Goal: Information Seeking & Learning: Learn about a topic

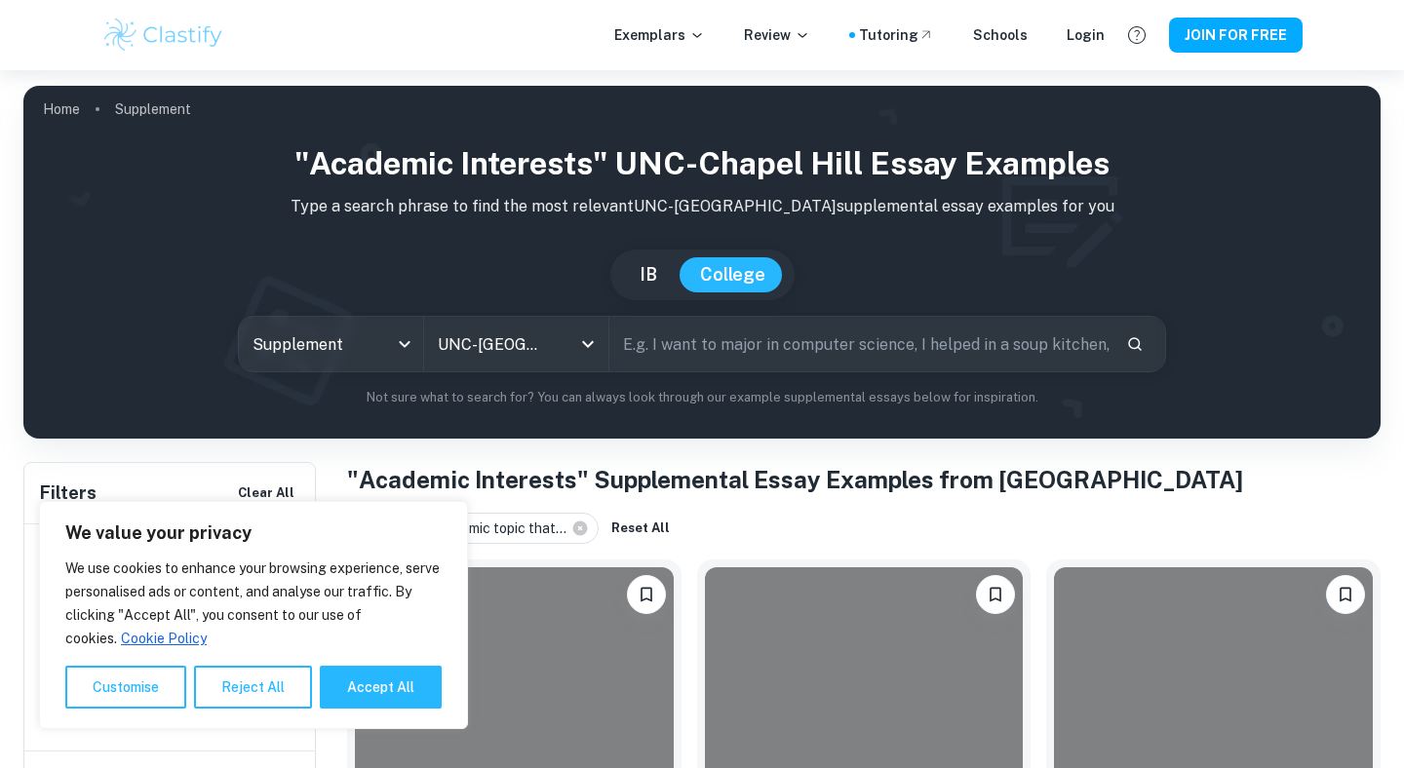
scroll to position [324, 0]
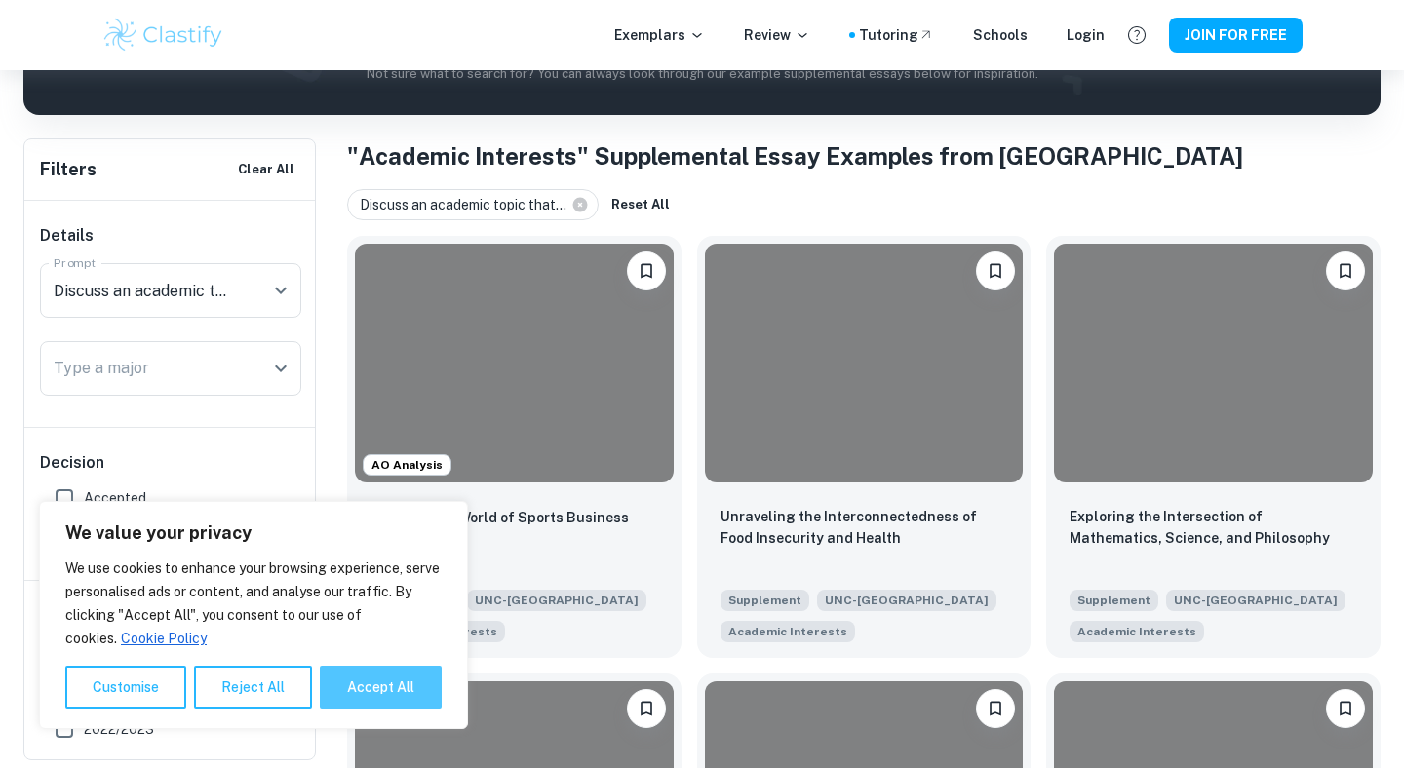
click at [355, 692] on button "Accept All" at bounding box center [381, 687] width 122 height 43
checkbox input "true"
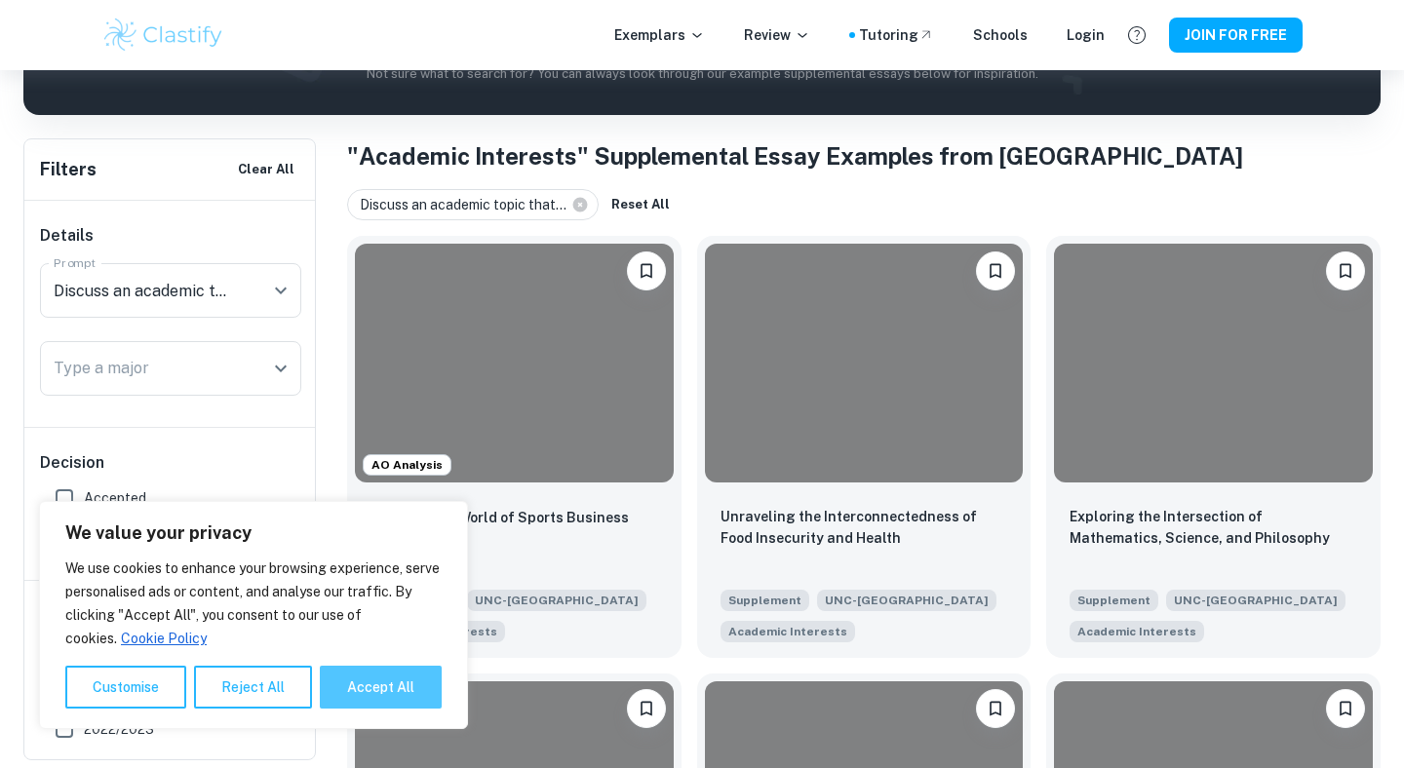
checkbox input "true"
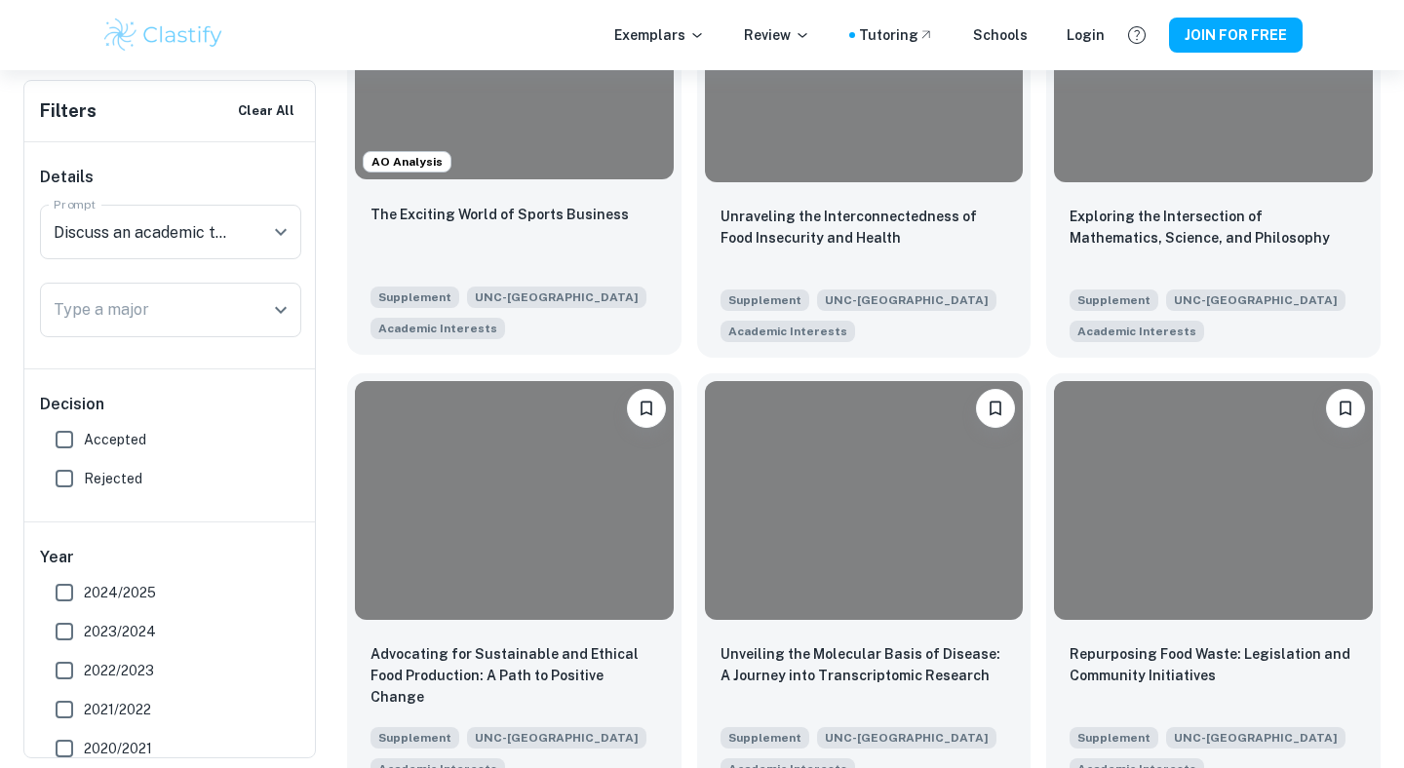
scroll to position [626, 0]
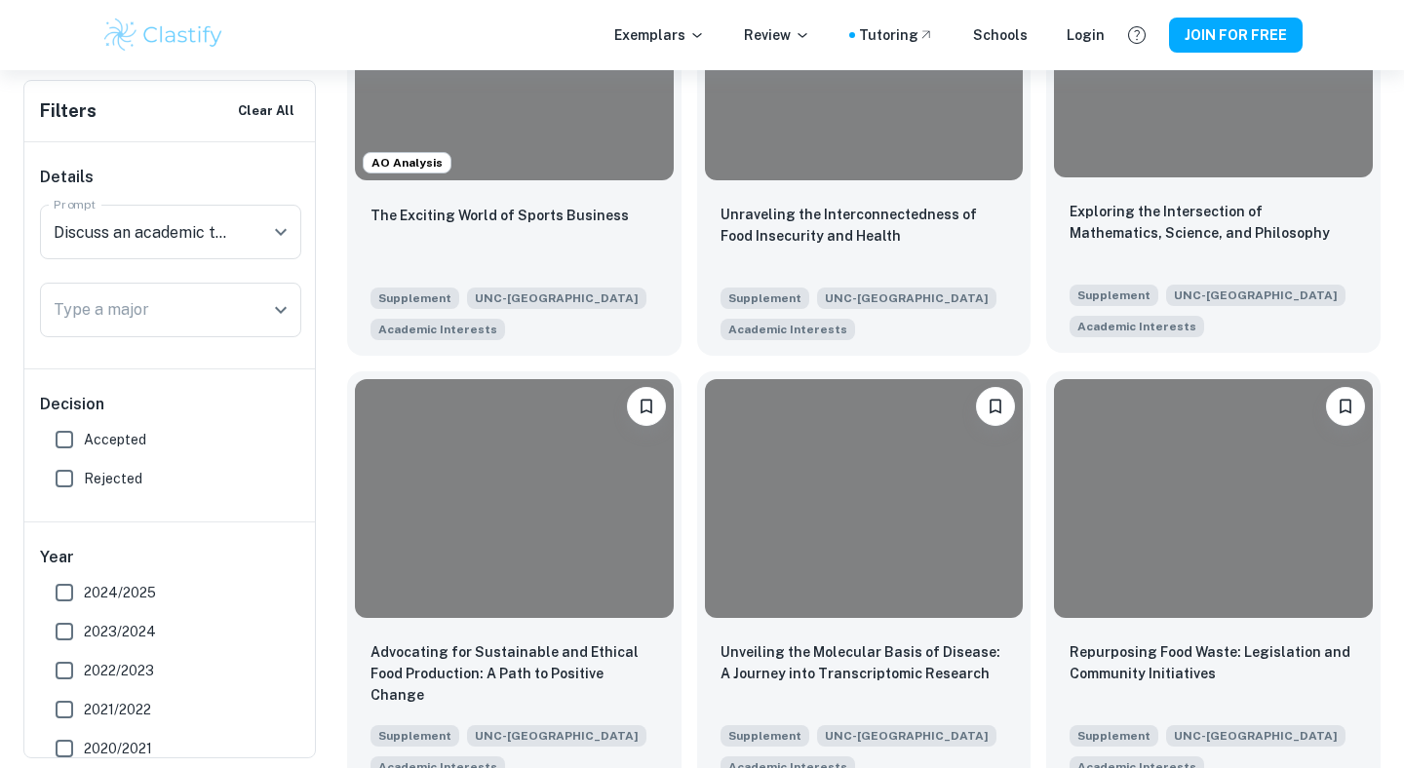
click at [1153, 187] on div "Exploring the Intersection of Mathematics, Science, and Philosophy Supplement U…" at bounding box center [1213, 269] width 334 height 168
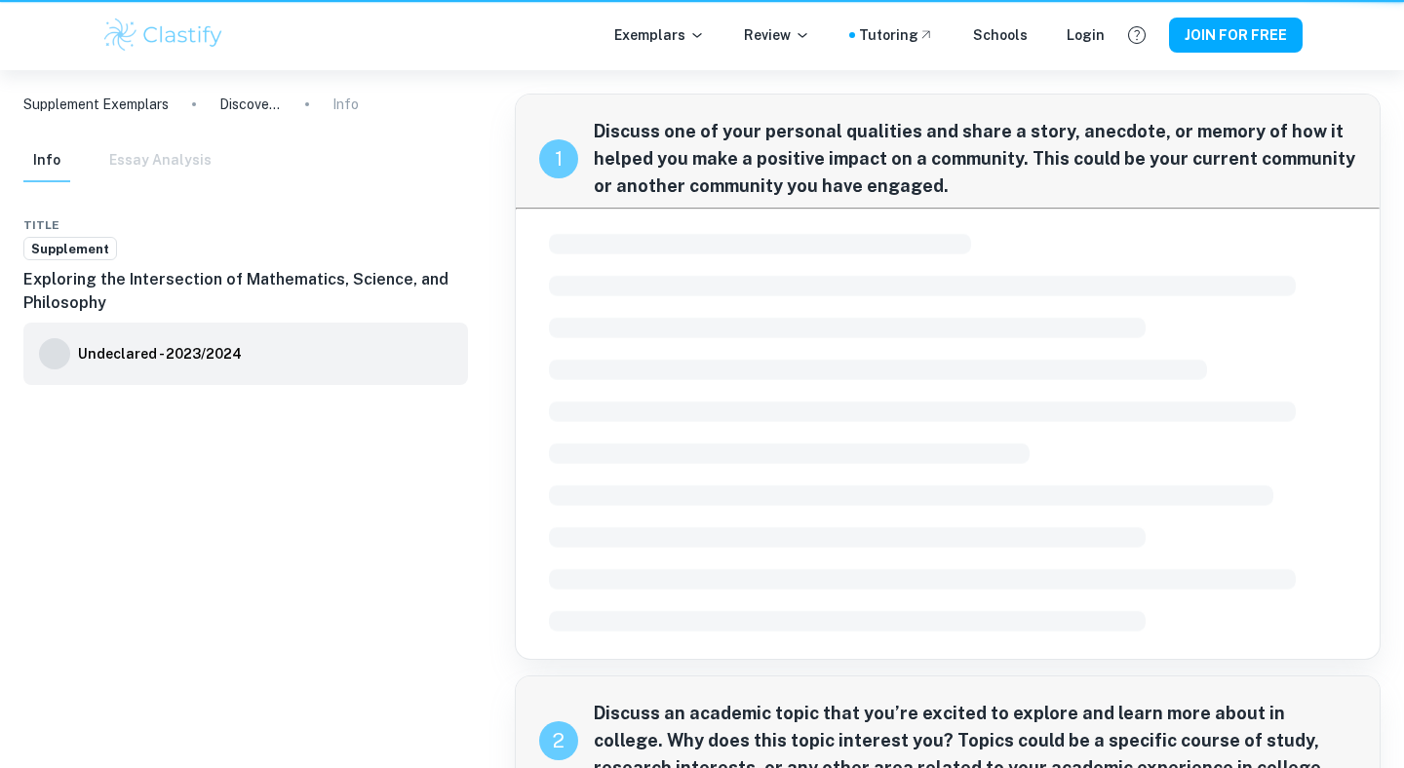
click at [1153, 187] on span "Discuss one of your personal qualities and share a story, anecdote, or memory o…" at bounding box center [975, 159] width 762 height 82
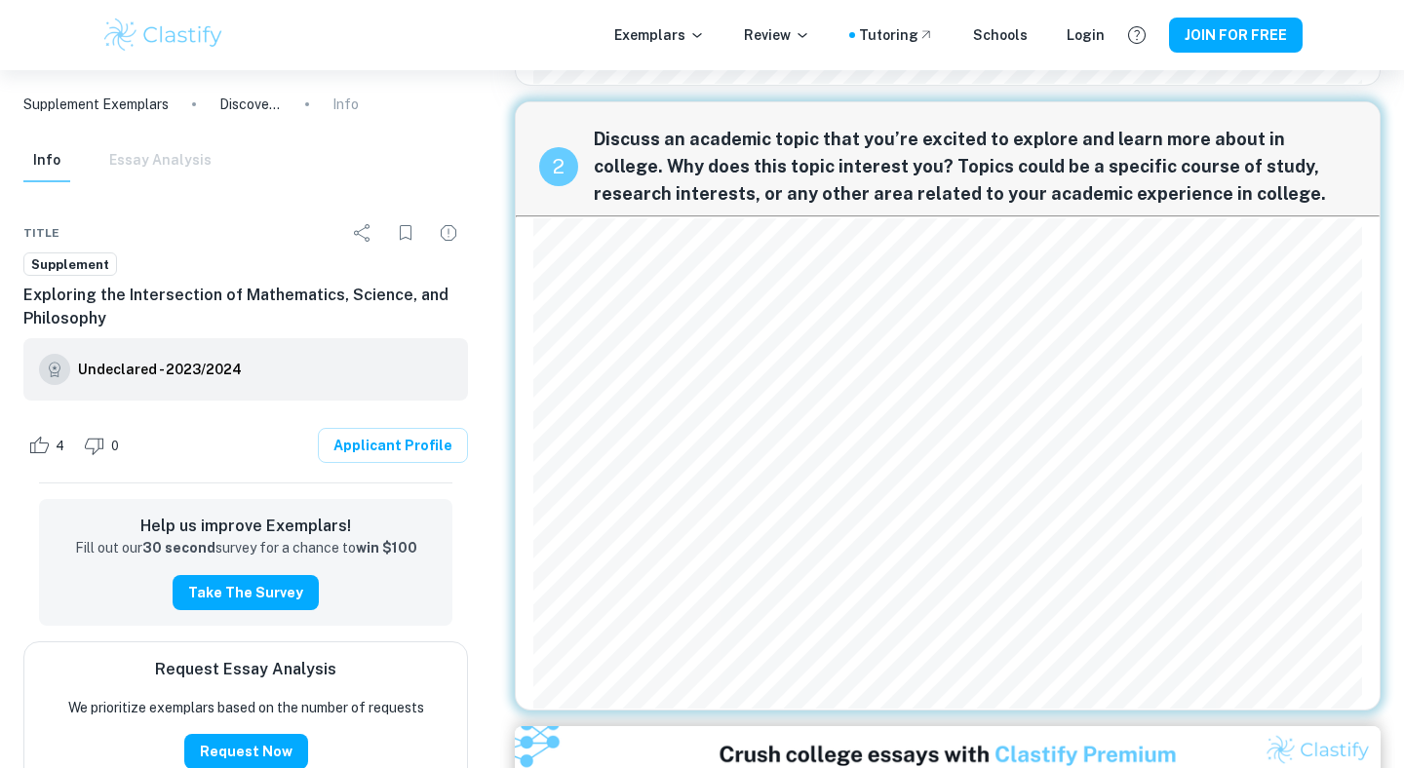
scroll to position [530, 0]
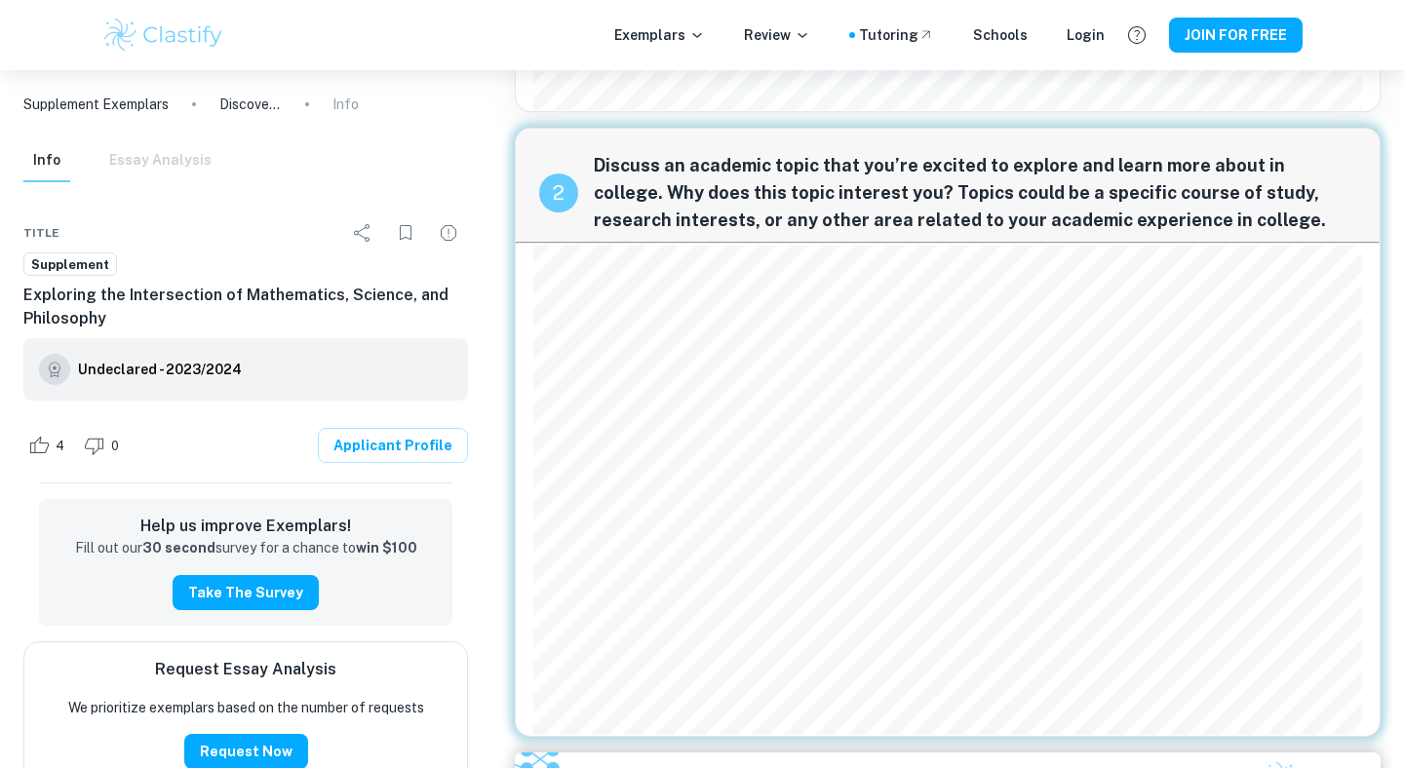
click at [801, 175] on span "Discuss an academic topic that you’re excited to explore and learn more about i…" at bounding box center [975, 193] width 762 height 82
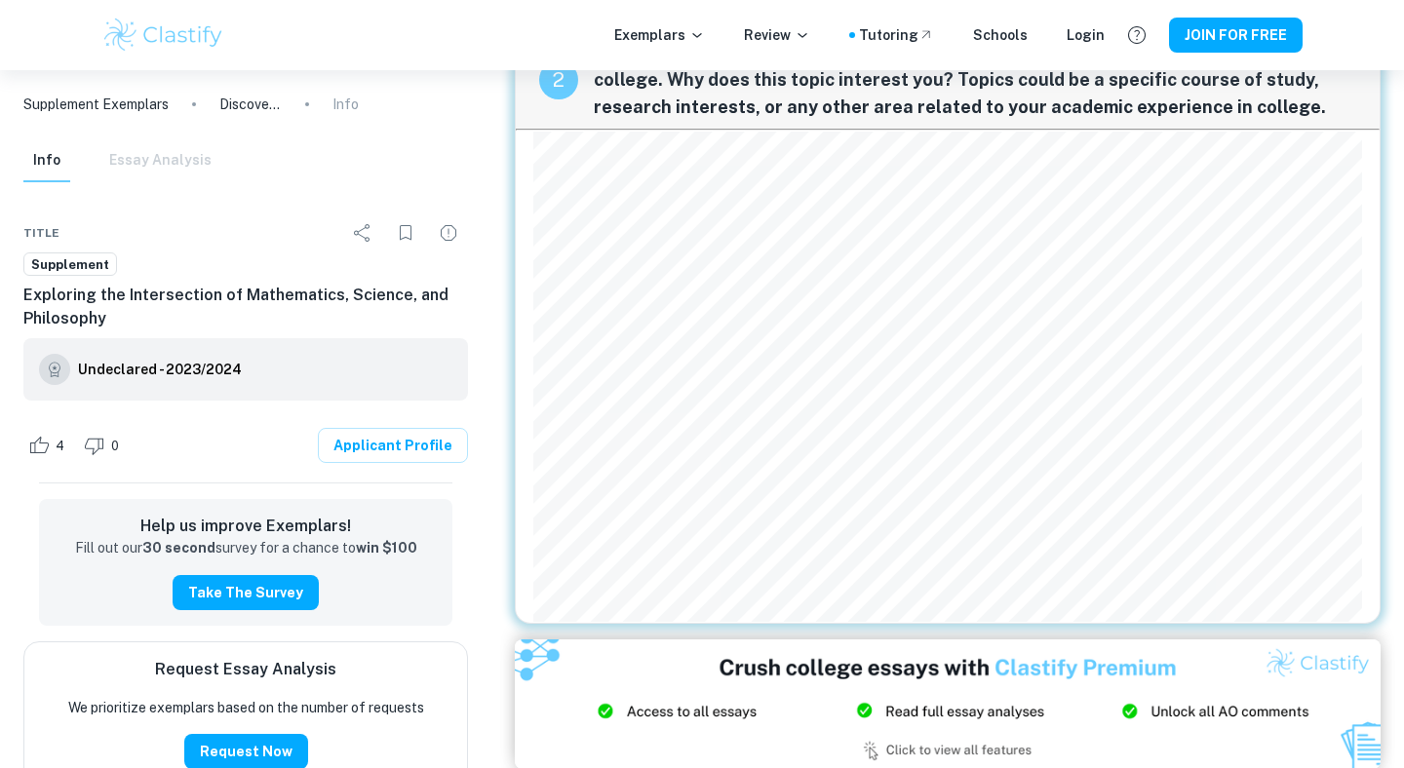
scroll to position [643, 0]
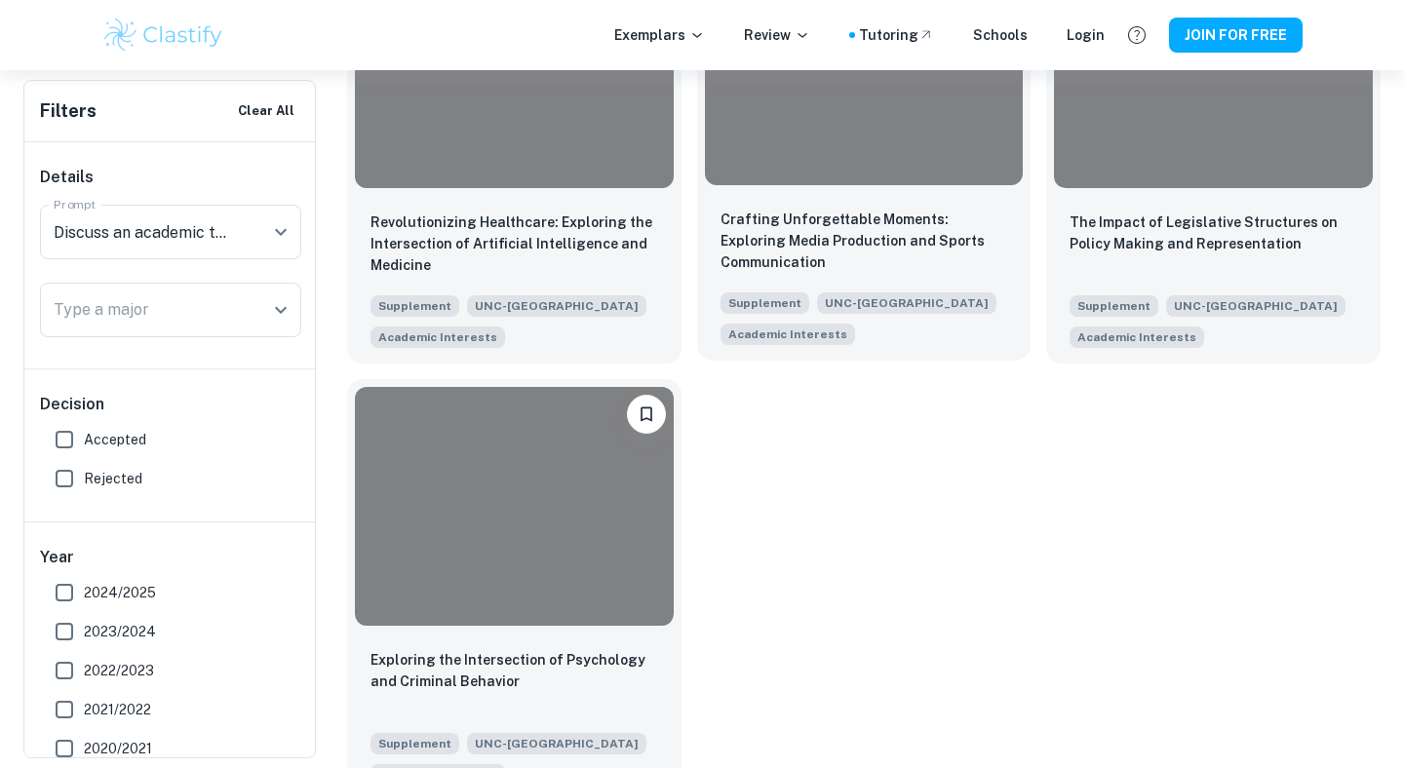
scroll to position [2402, 0]
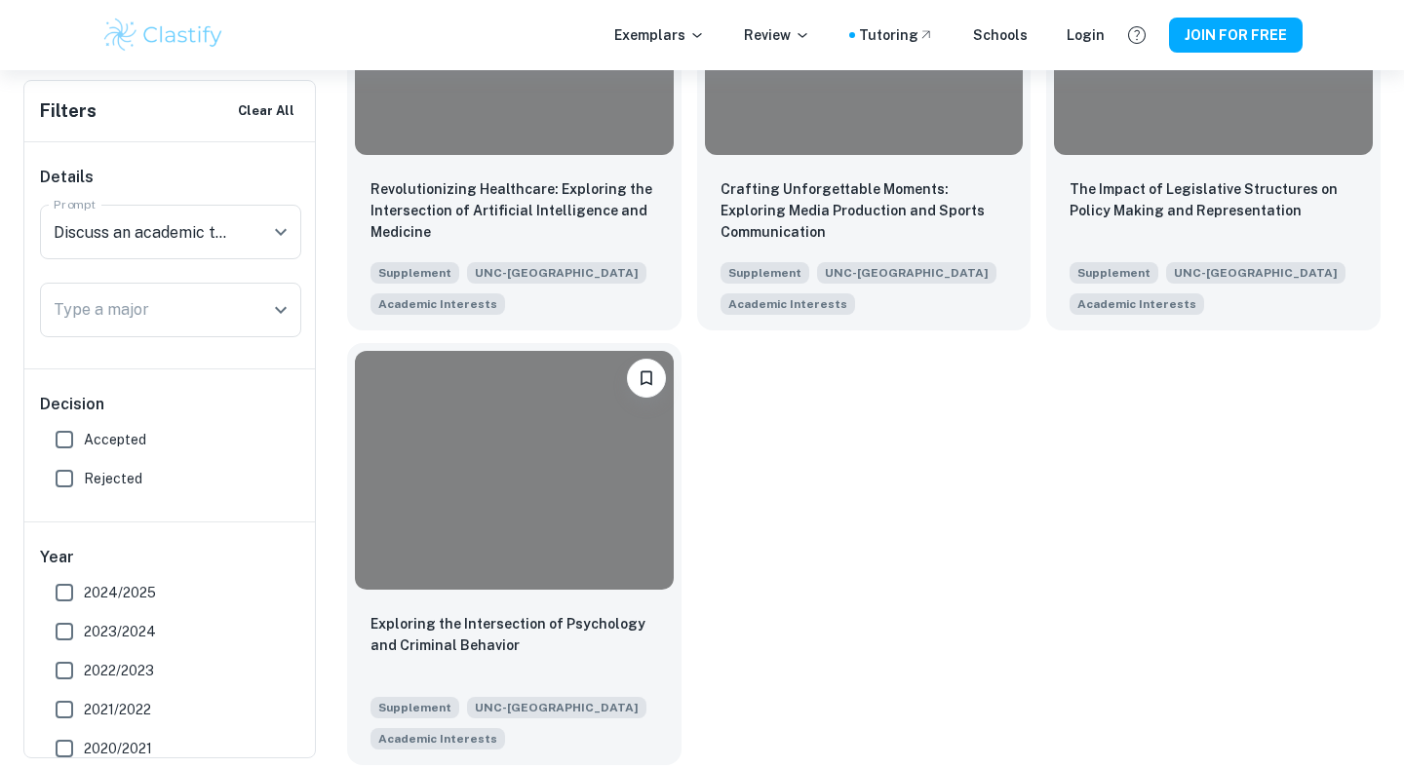
click at [573, 551] on div at bounding box center [514, 470] width 319 height 239
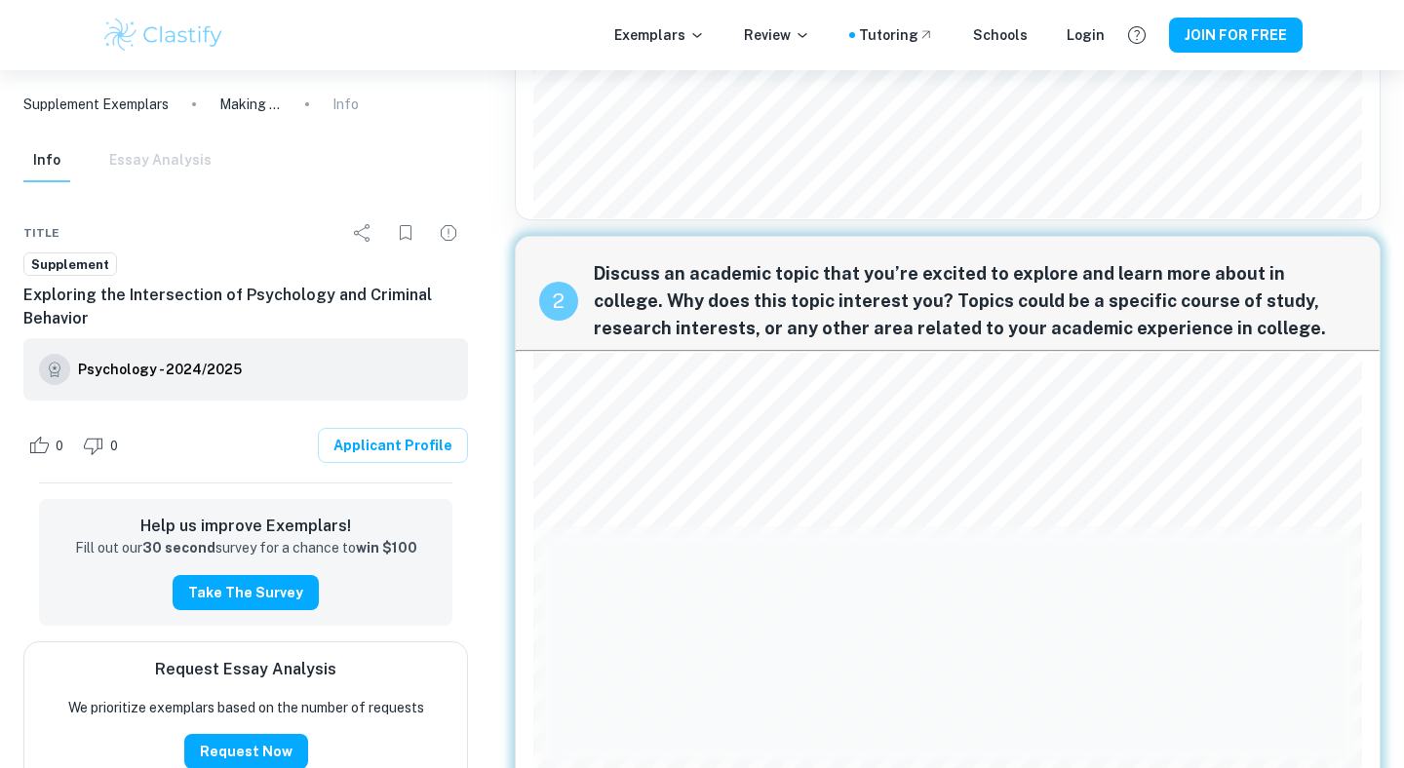
scroll to position [549, 0]
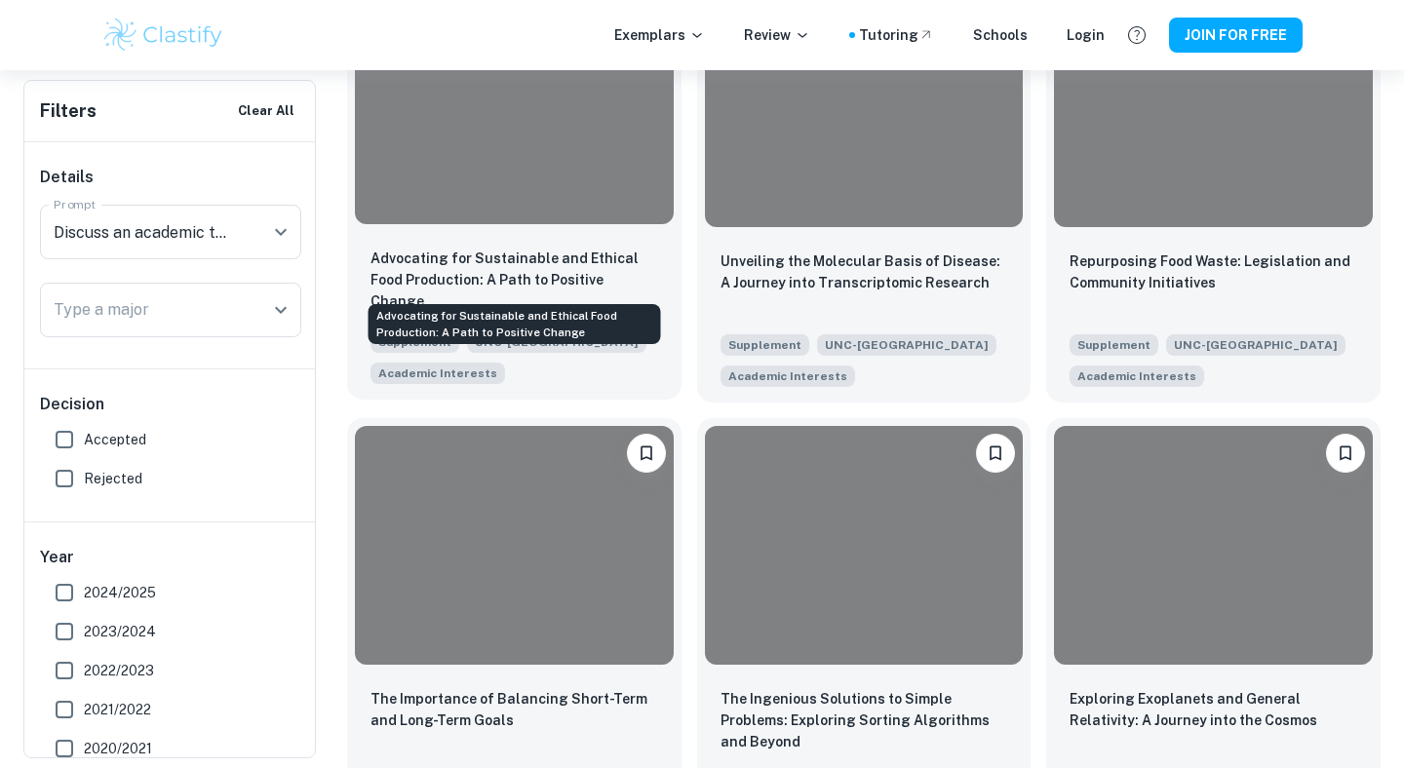
scroll to position [950, 0]
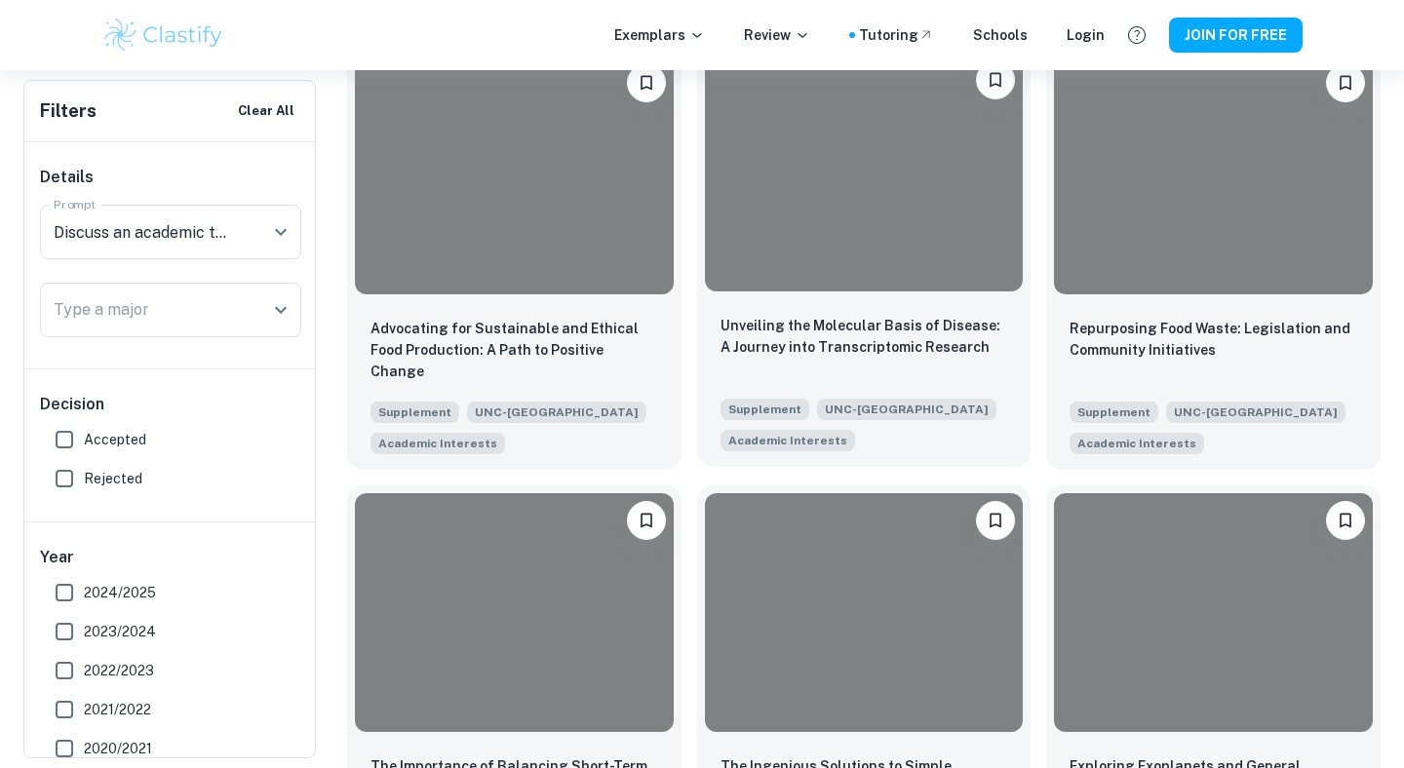
click at [753, 268] on div at bounding box center [864, 172] width 319 height 239
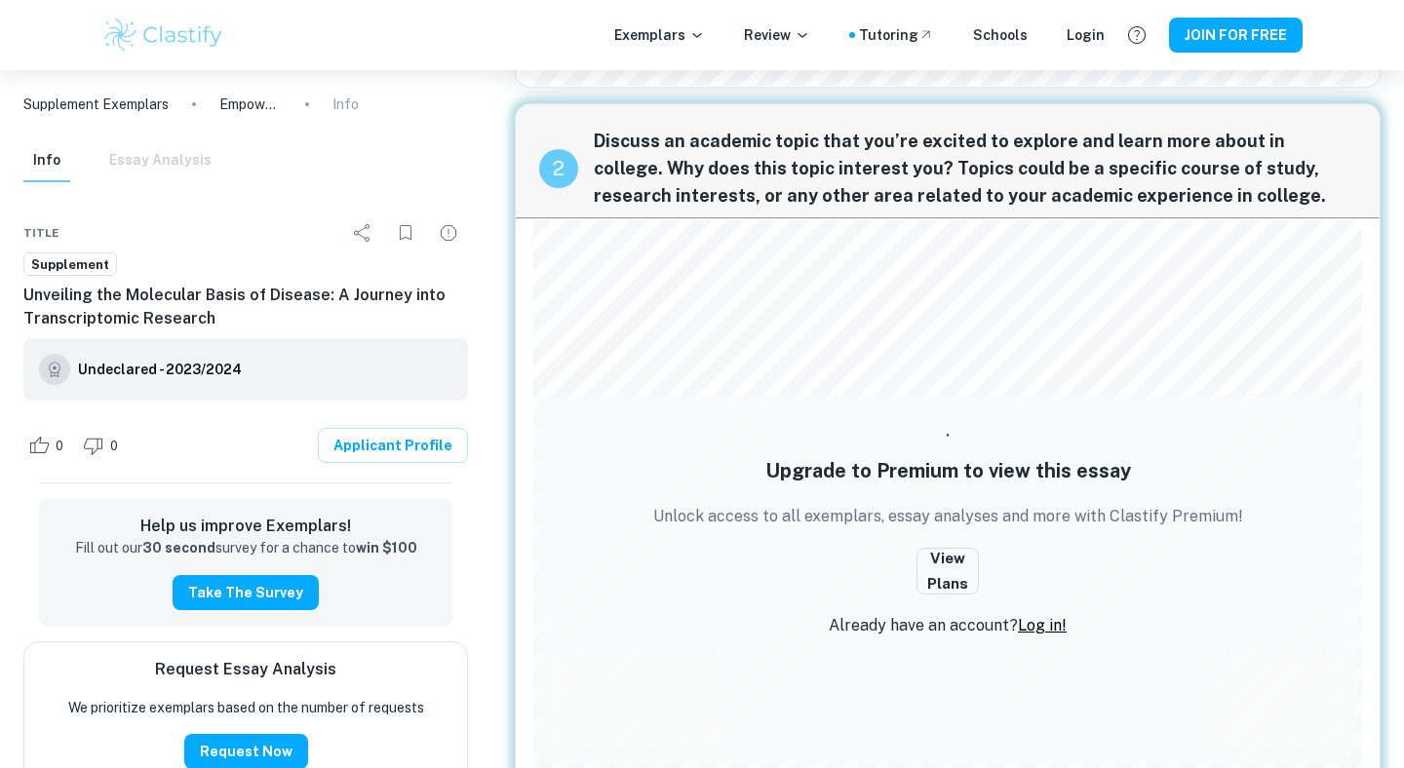
scroll to position [633, 0]
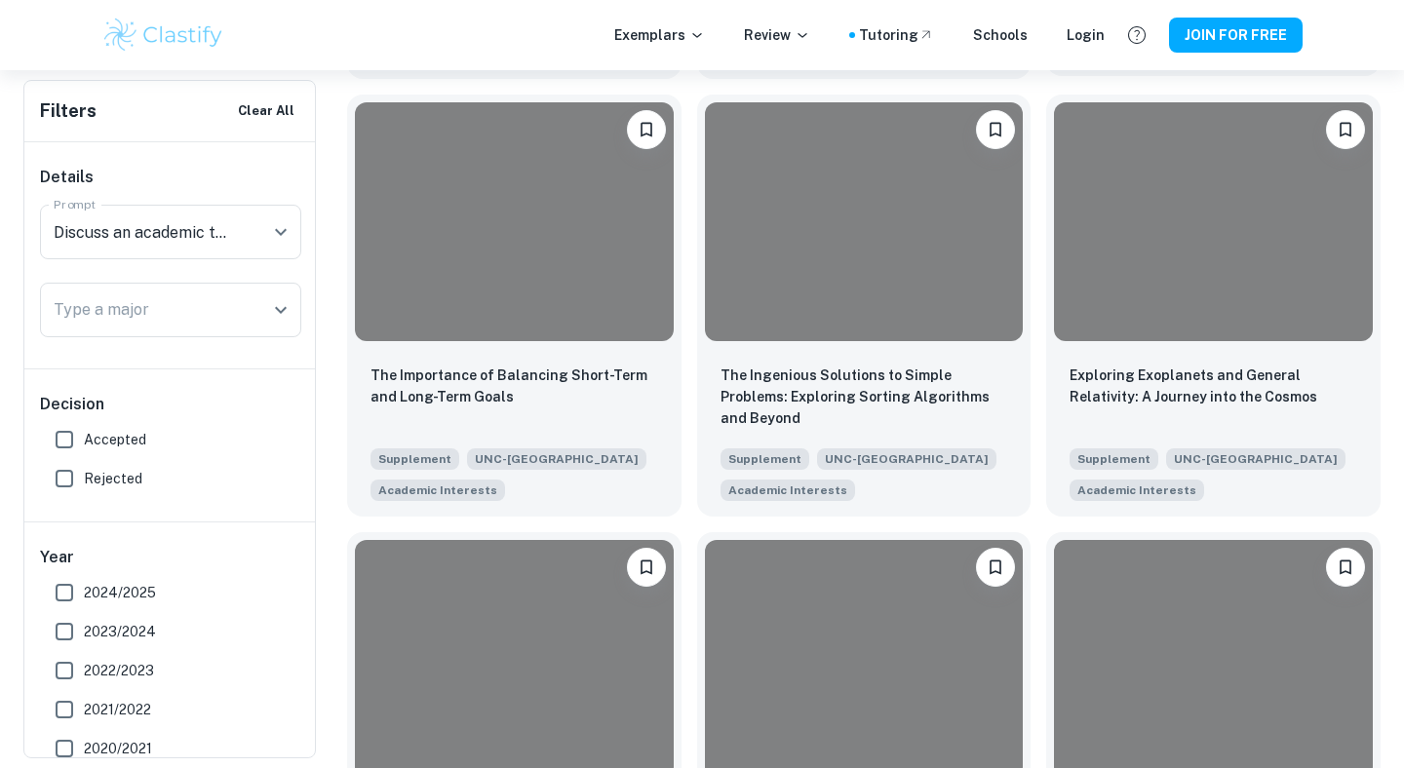
scroll to position [1399, 0]
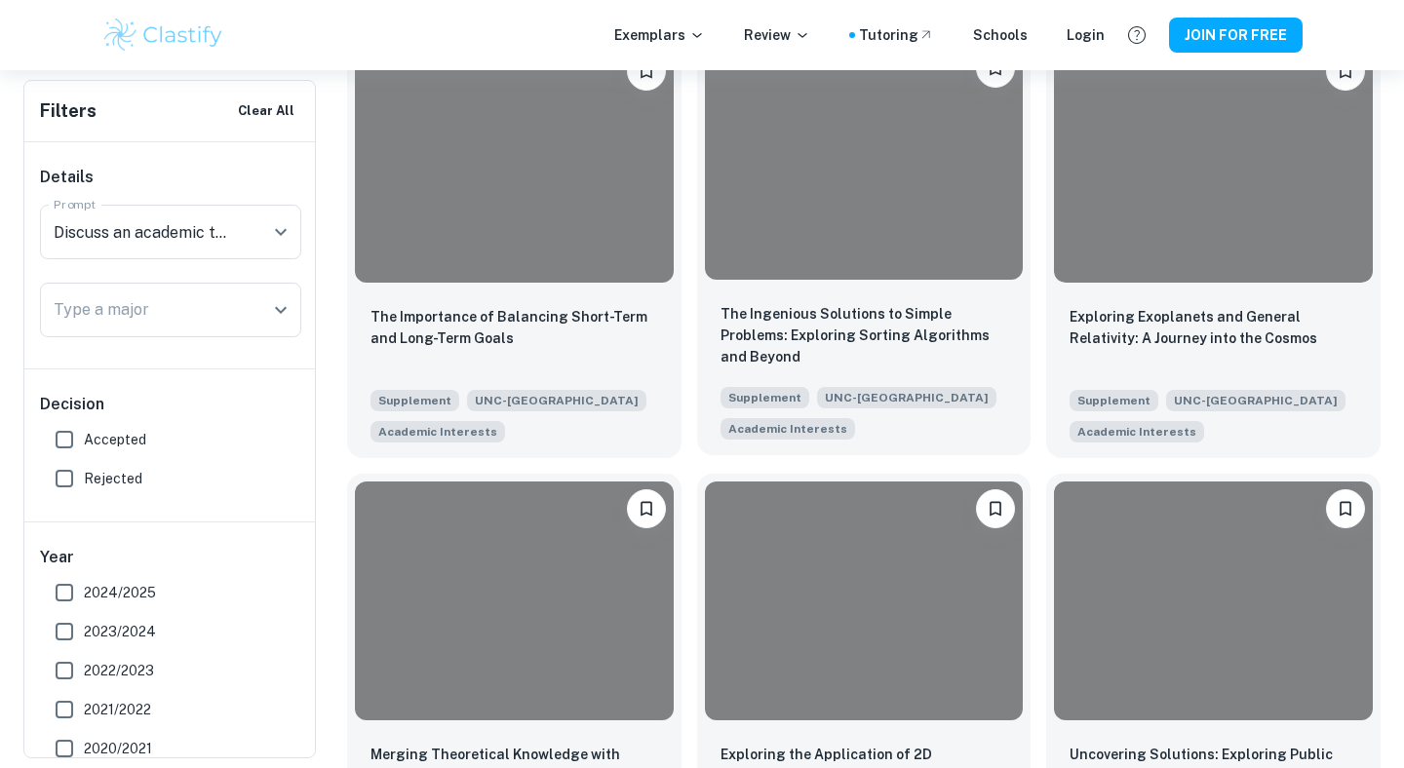
click at [850, 243] on div at bounding box center [864, 160] width 319 height 239
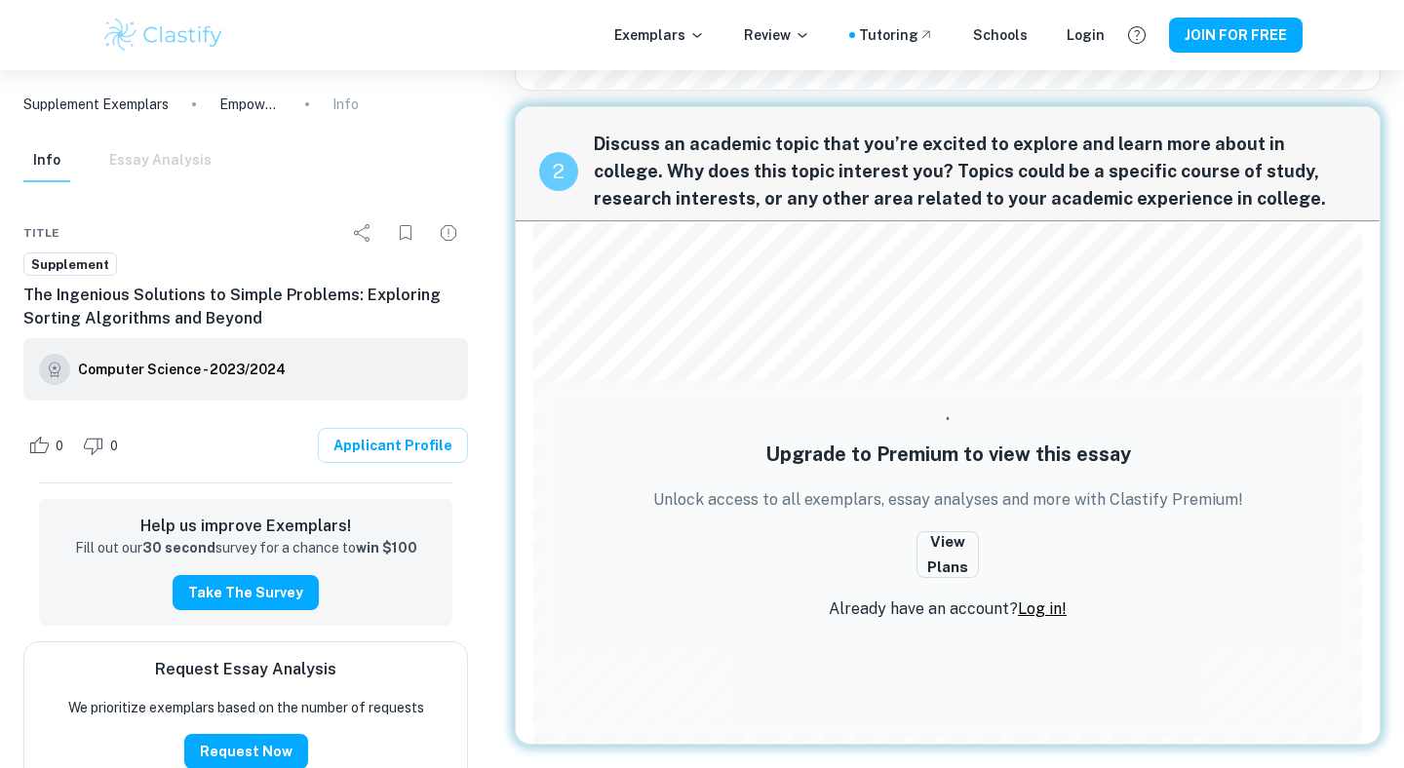
scroll to position [634, 0]
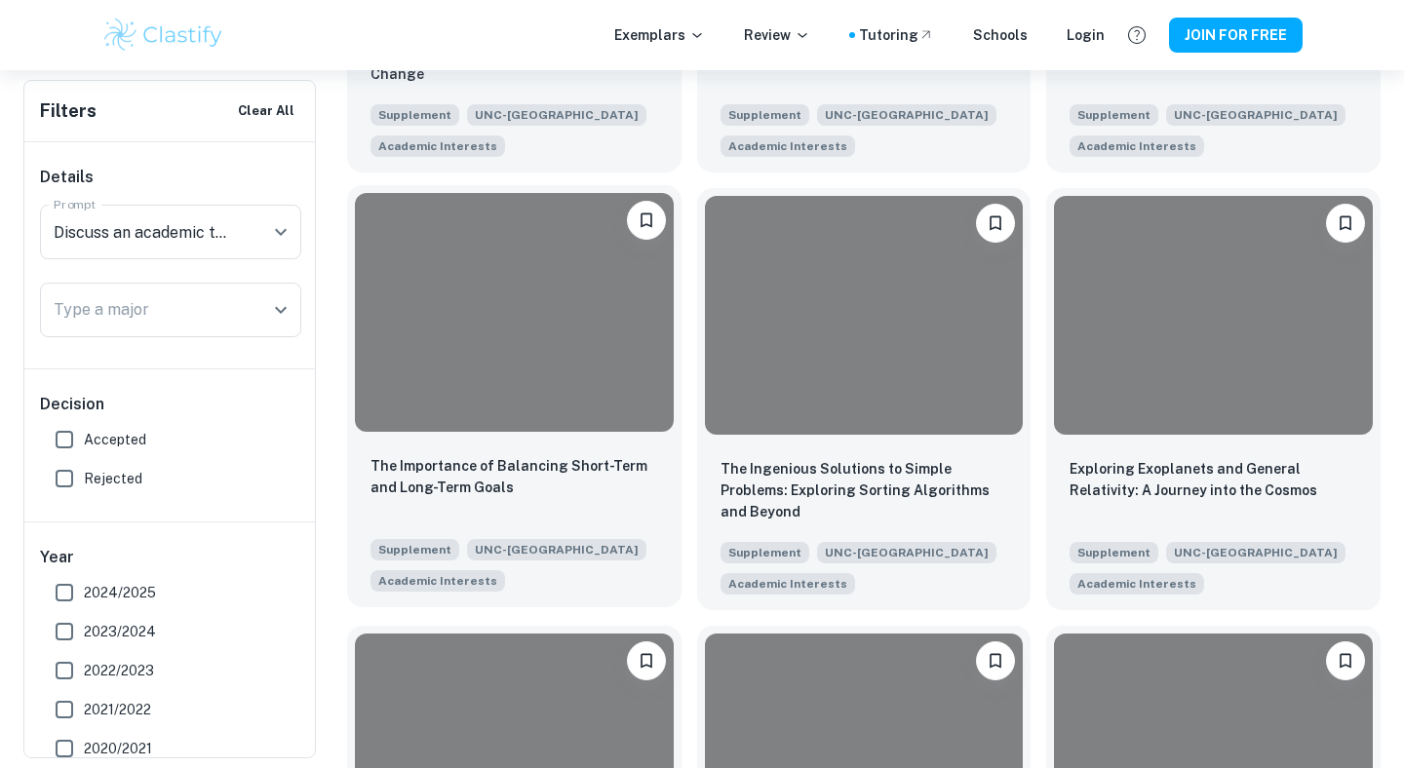
scroll to position [1260, 0]
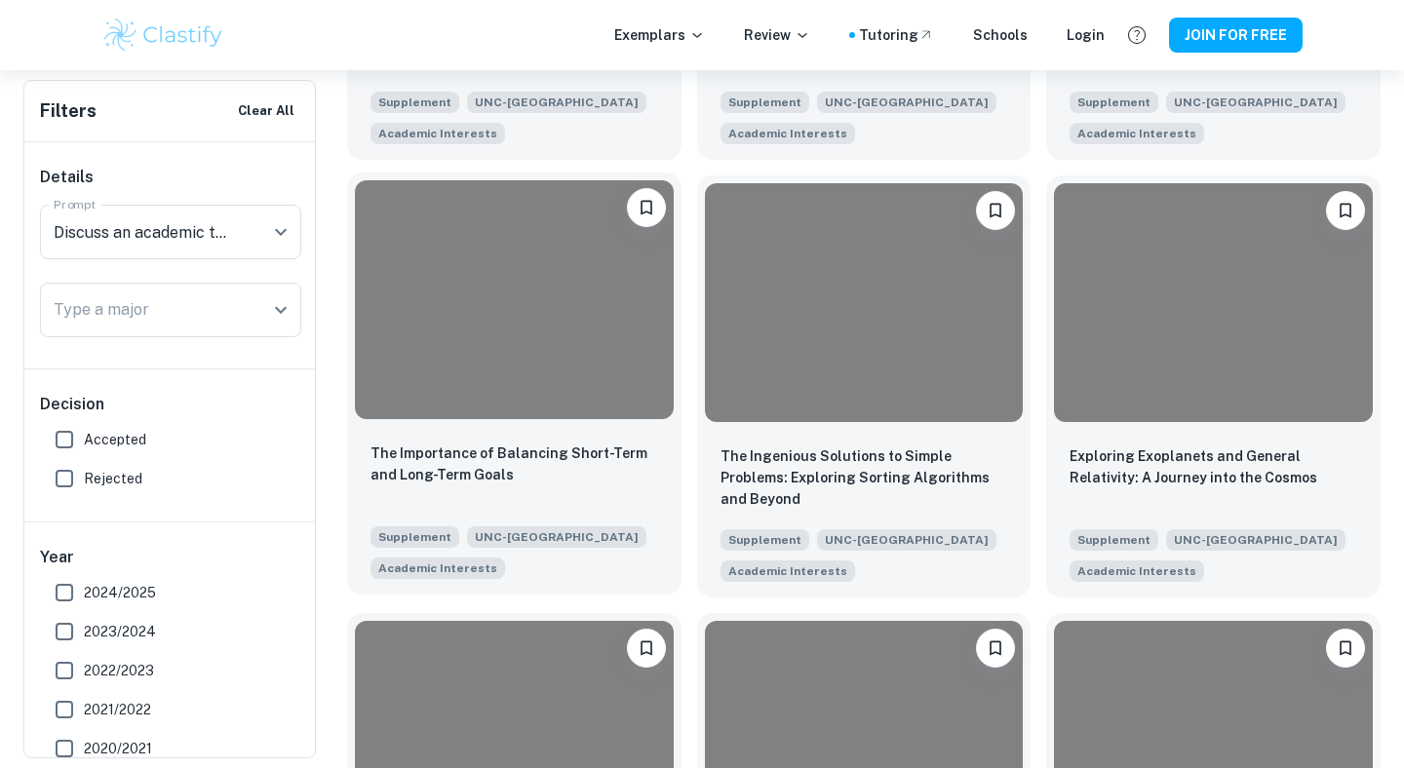
click at [600, 284] on div at bounding box center [514, 299] width 319 height 239
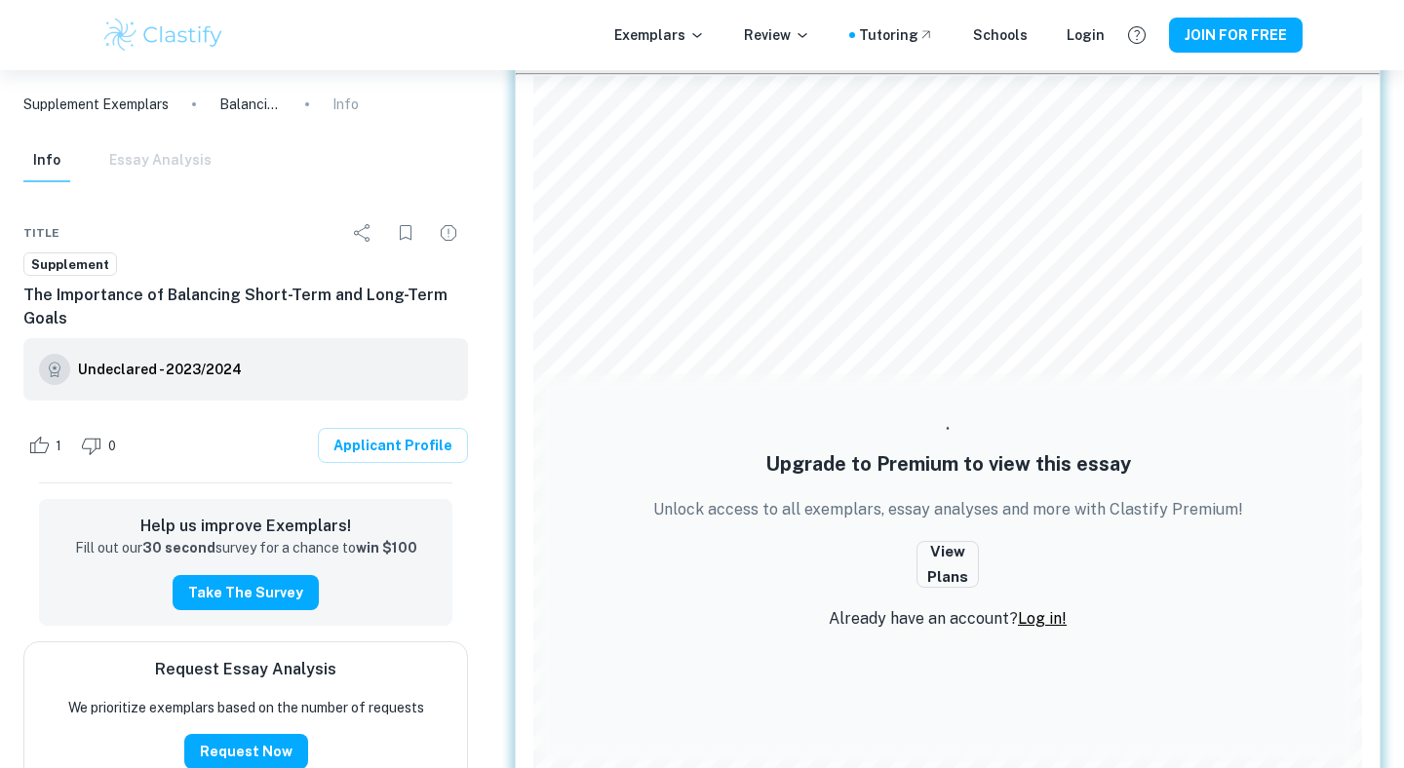
click at [738, 553] on div "Upgrade to Premium to view this essay Unlock access to all exemplars, essay ana…" at bounding box center [948, 528] width 609 height 224
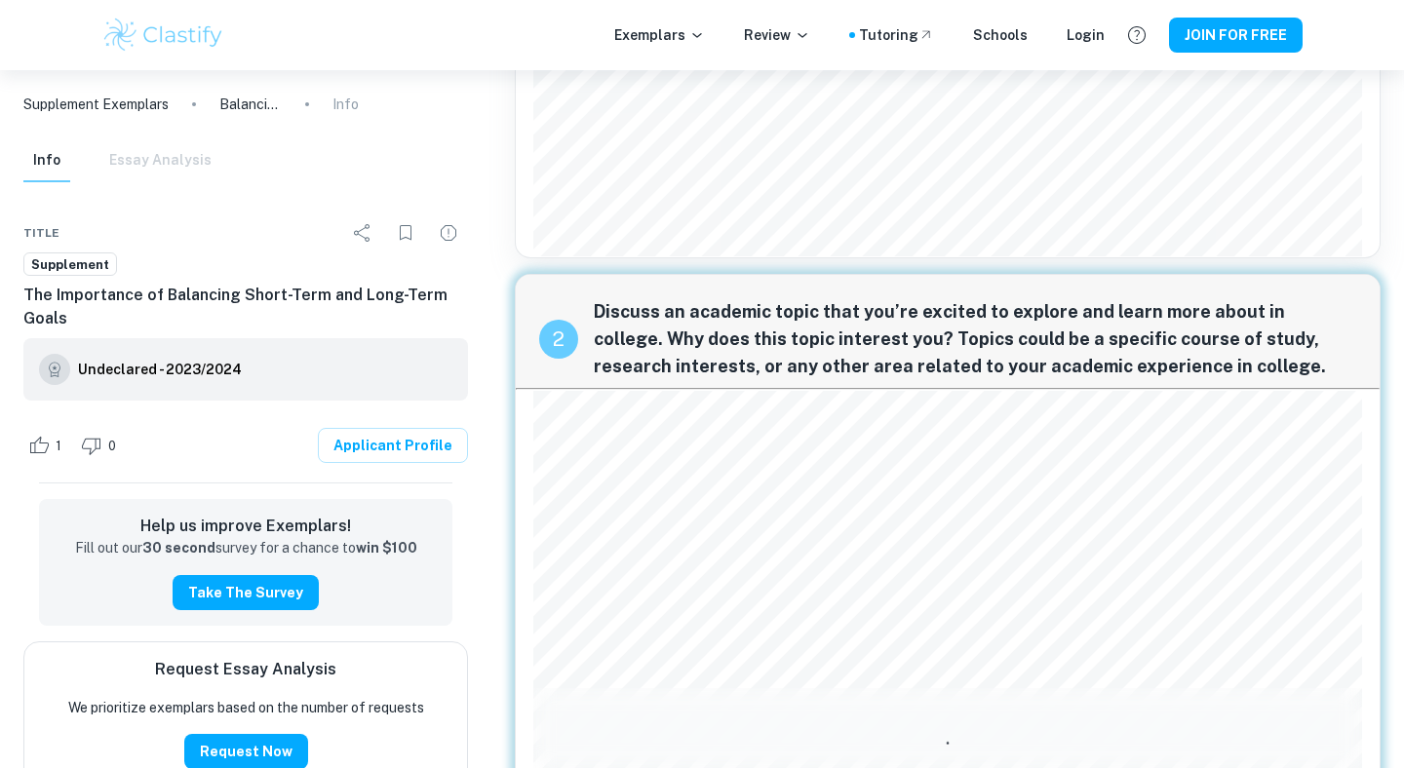
scroll to position [990, 0]
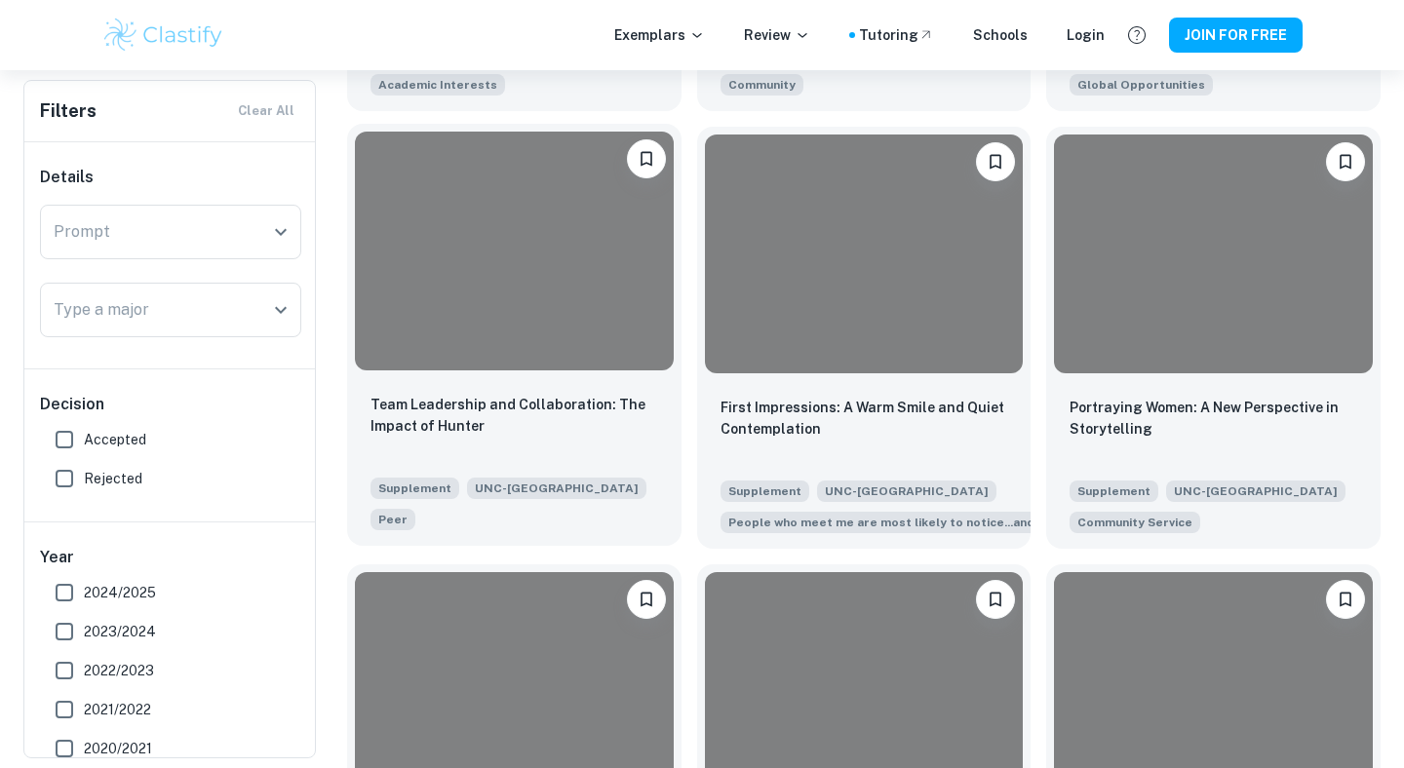
scroll to position [842, 0]
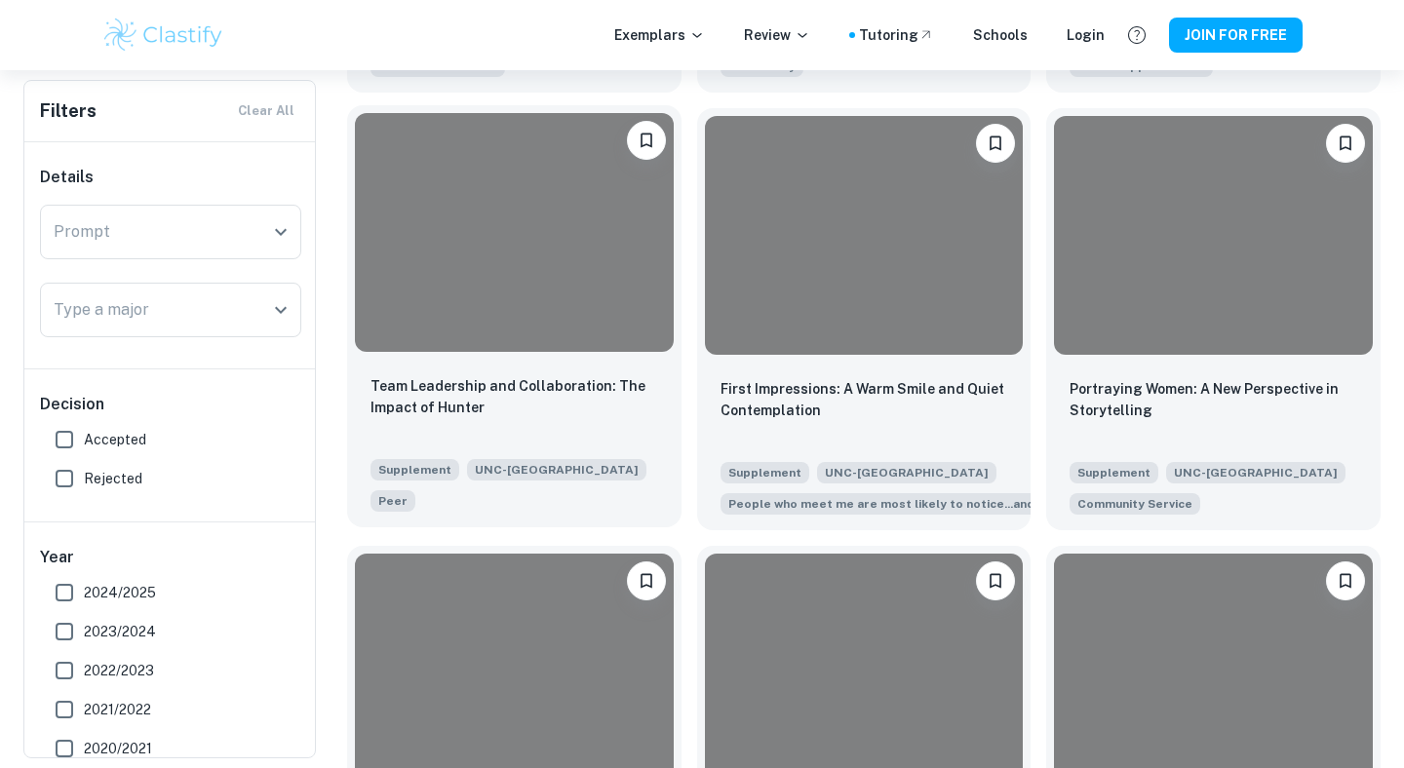
click at [494, 307] on div at bounding box center [514, 232] width 319 height 239
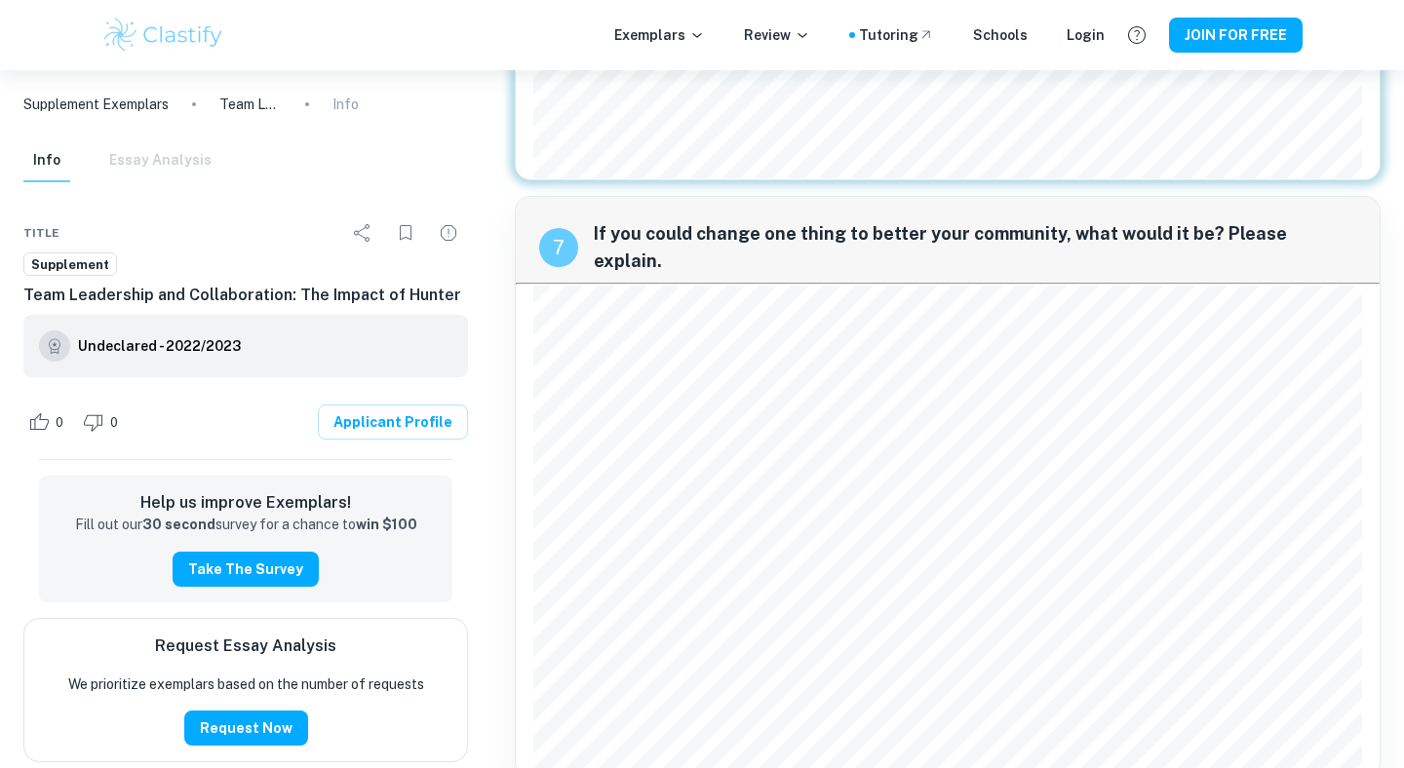
scroll to position [1536, 0]
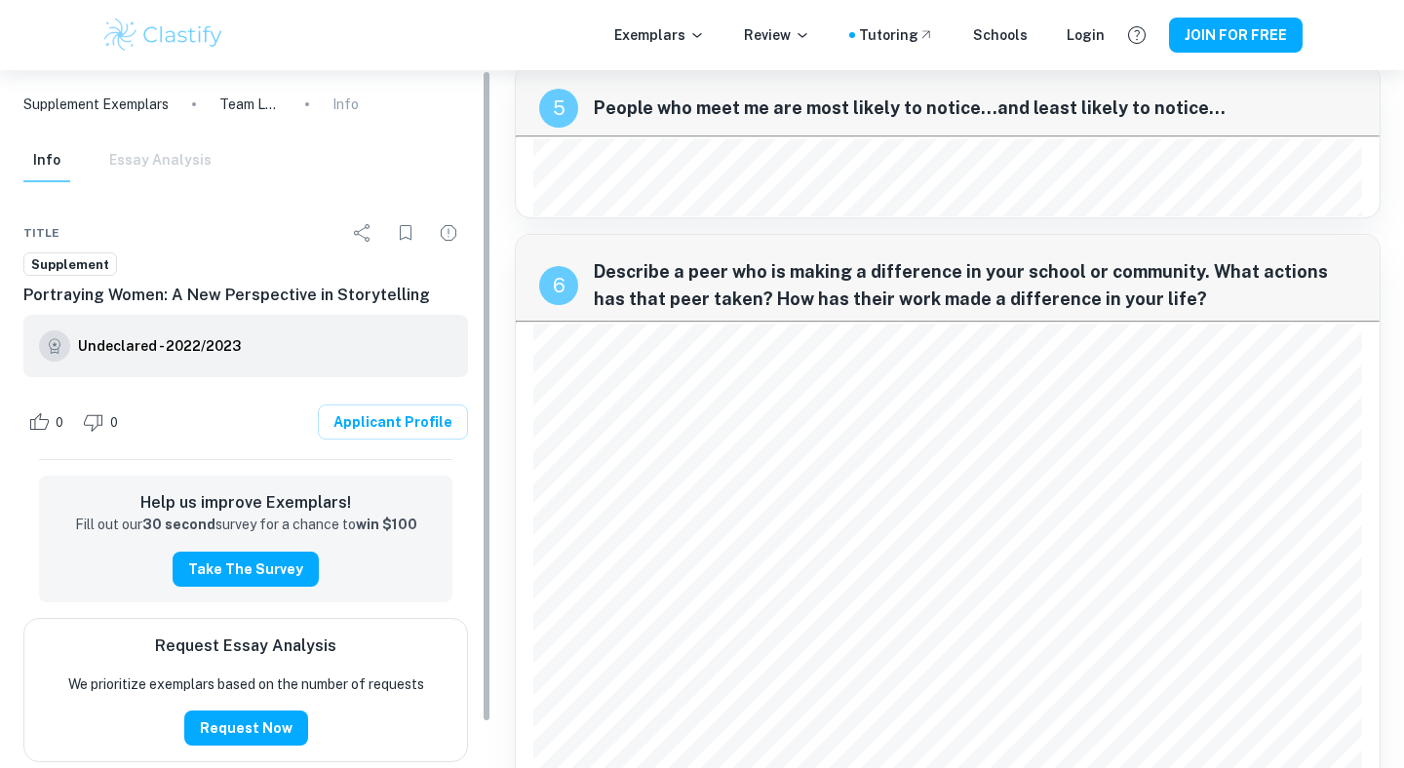
scroll to position [1536, 0]
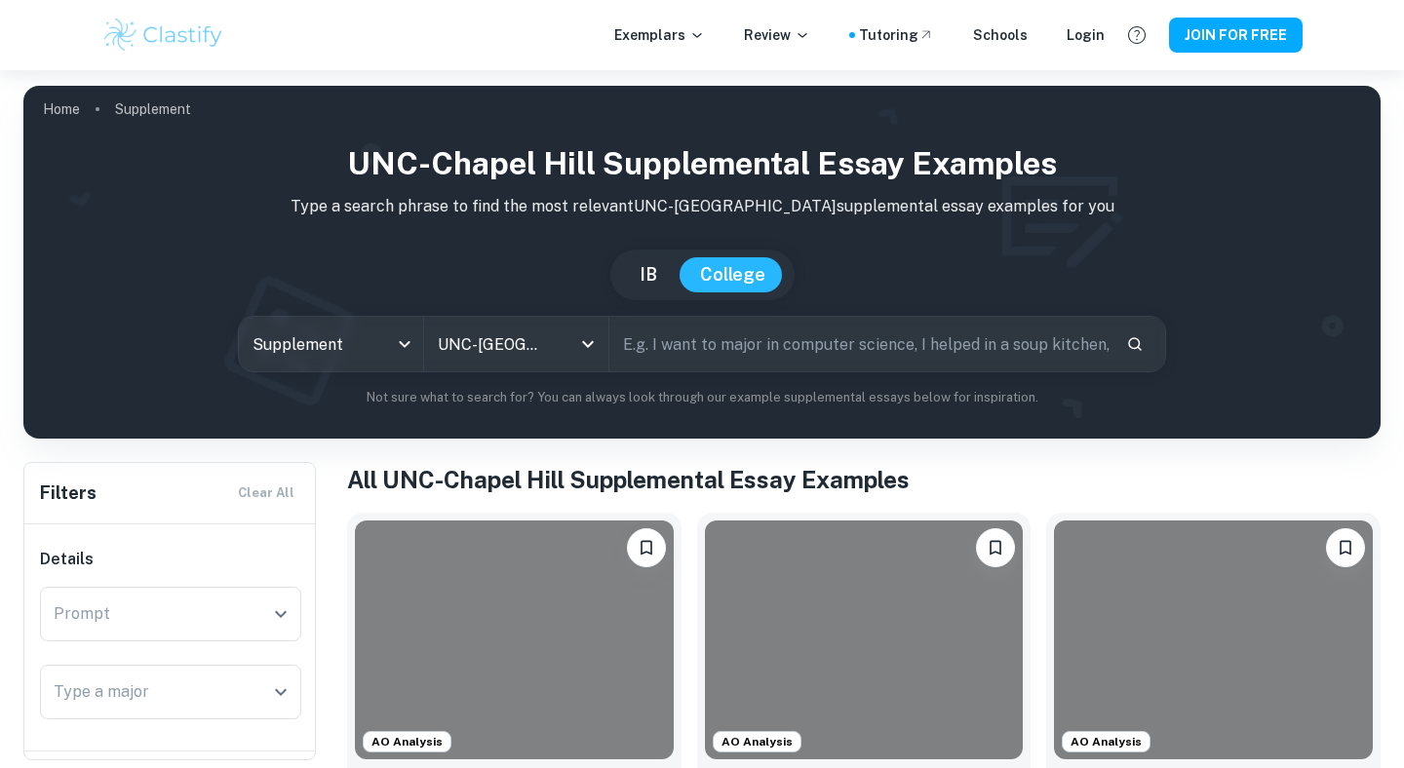
click at [755, 362] on input "text" at bounding box center [859, 344] width 501 height 55
type input "applied math"
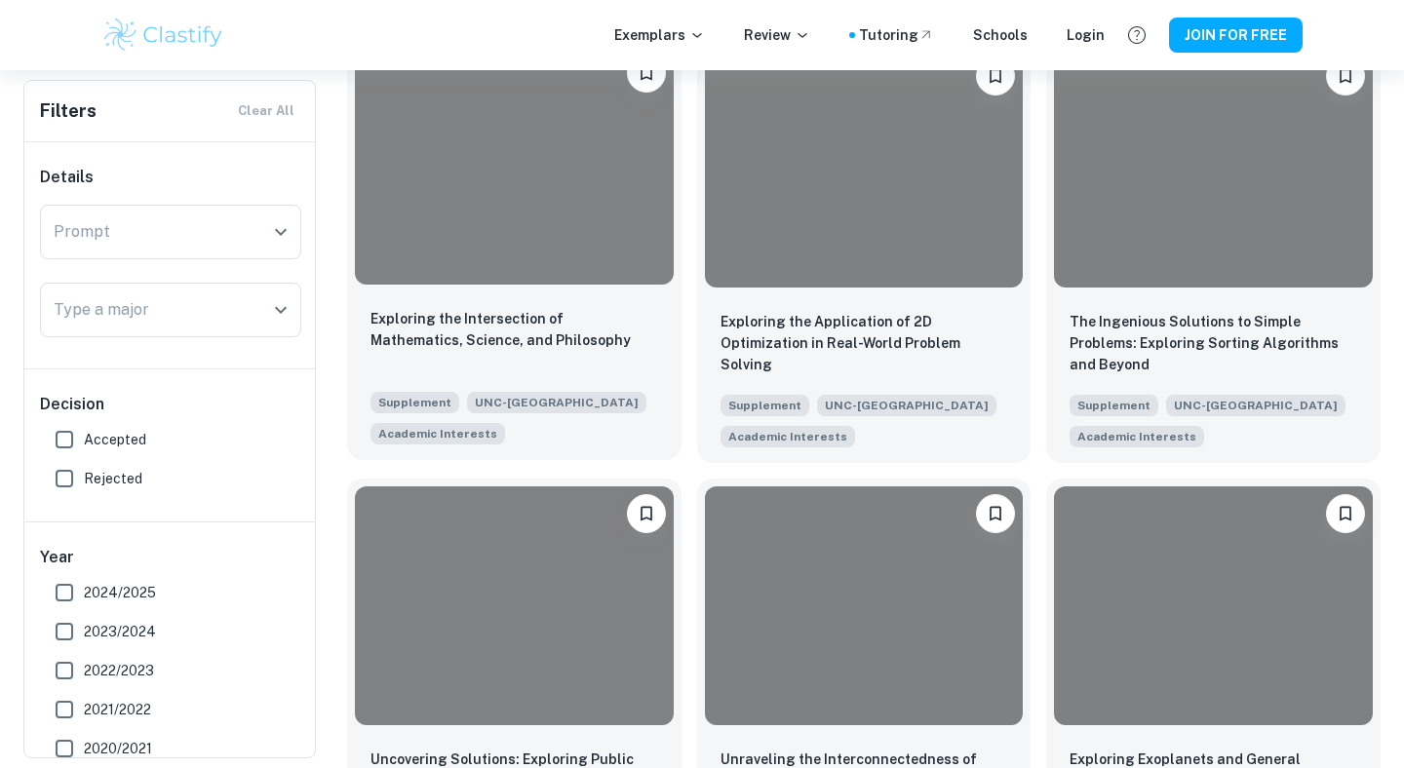
scroll to position [437, 0]
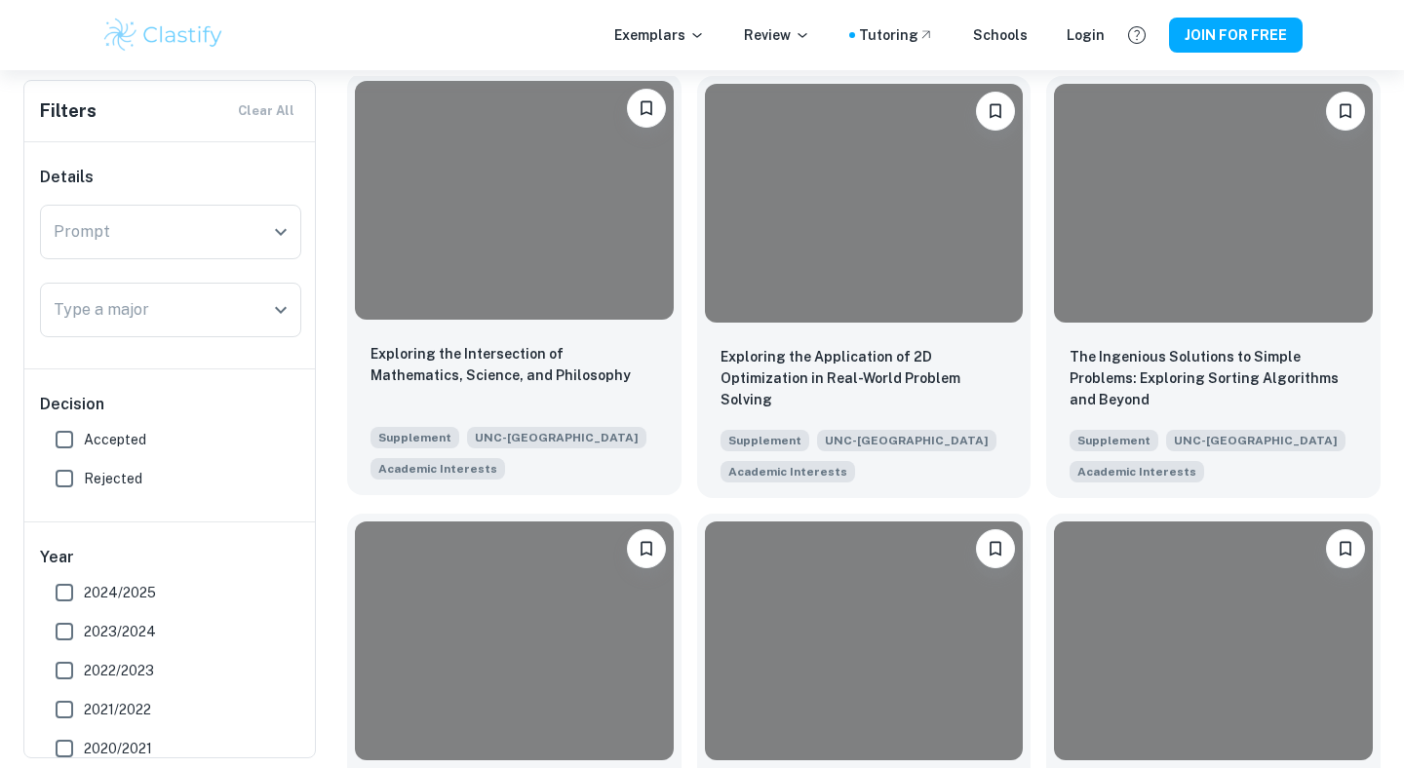
click at [582, 275] on div at bounding box center [514, 200] width 319 height 239
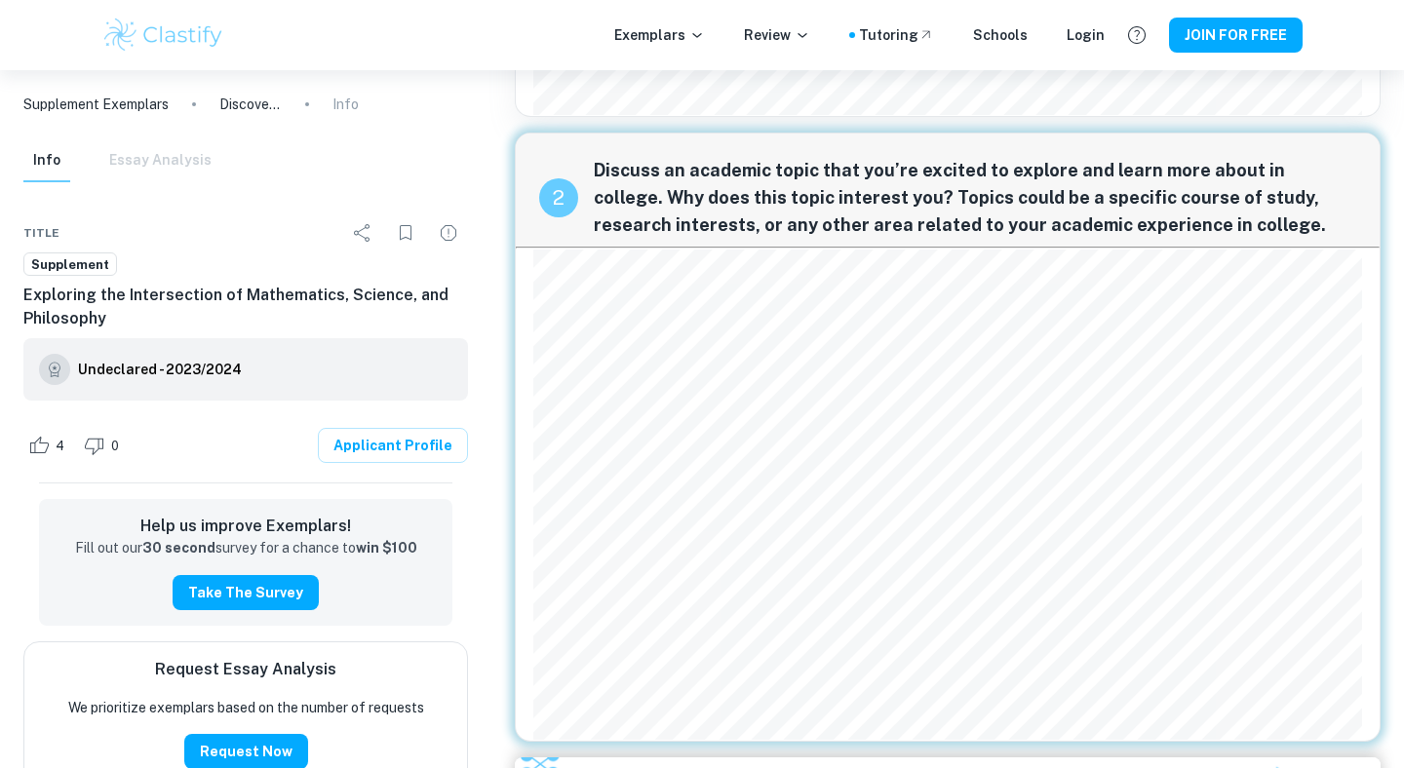
scroll to position [530, 0]
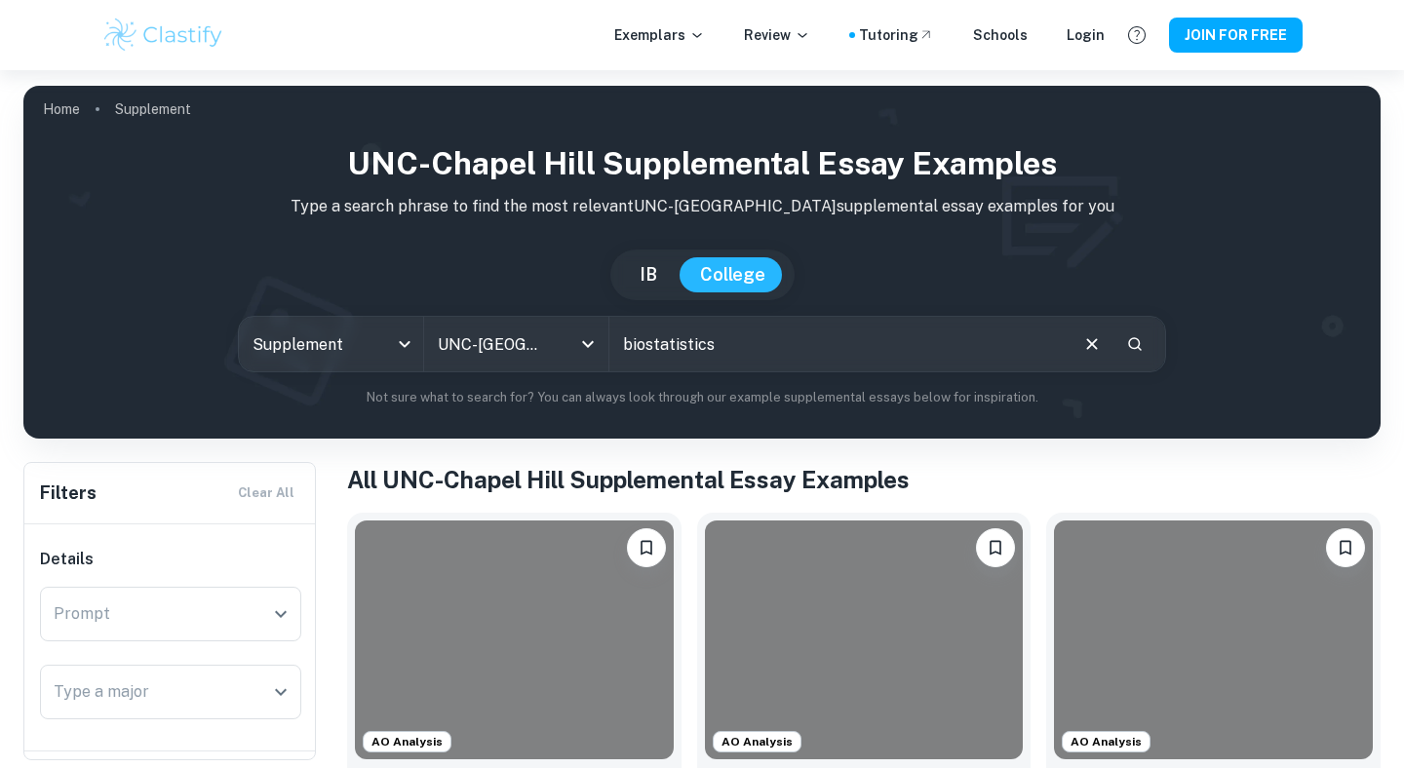
type input "biostatistics"
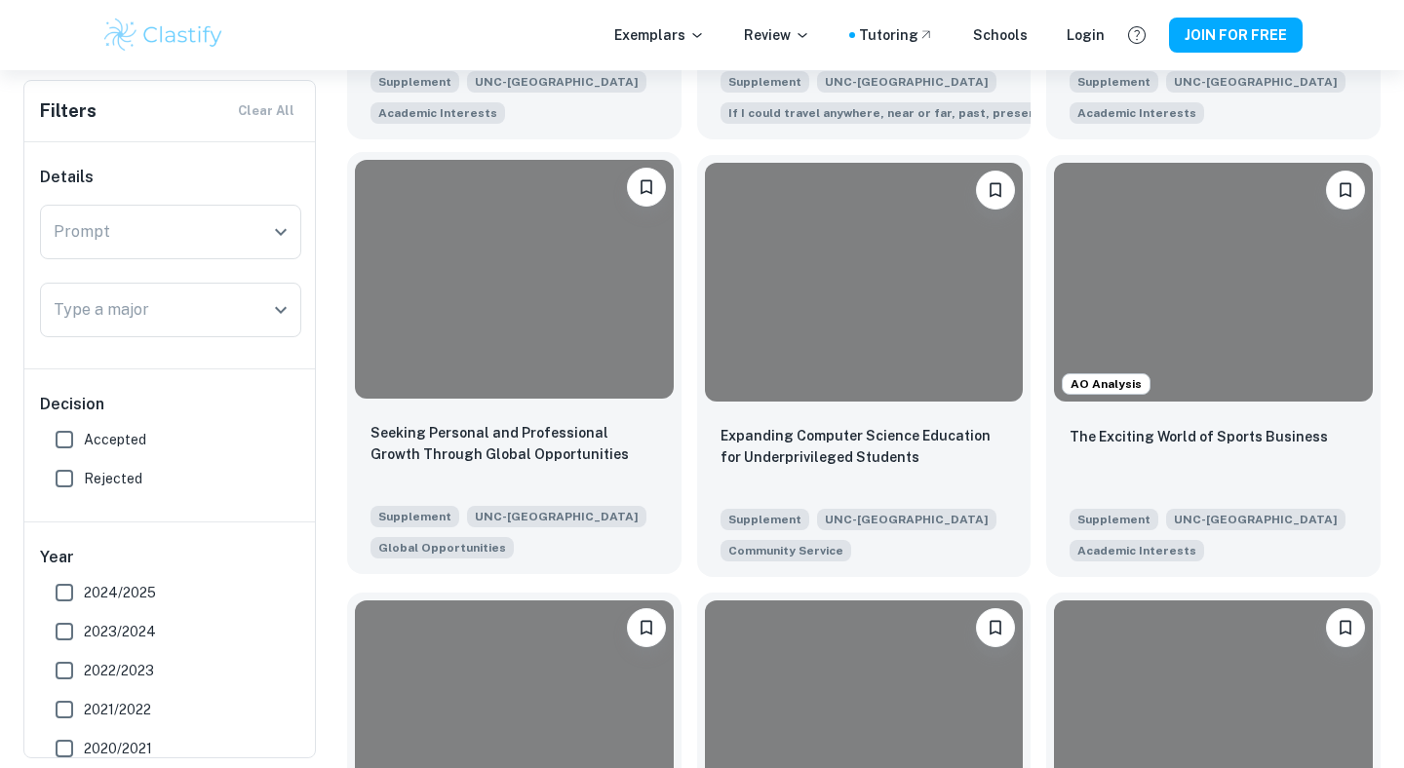
scroll to position [1702, 0]
